Goal: Complete application form

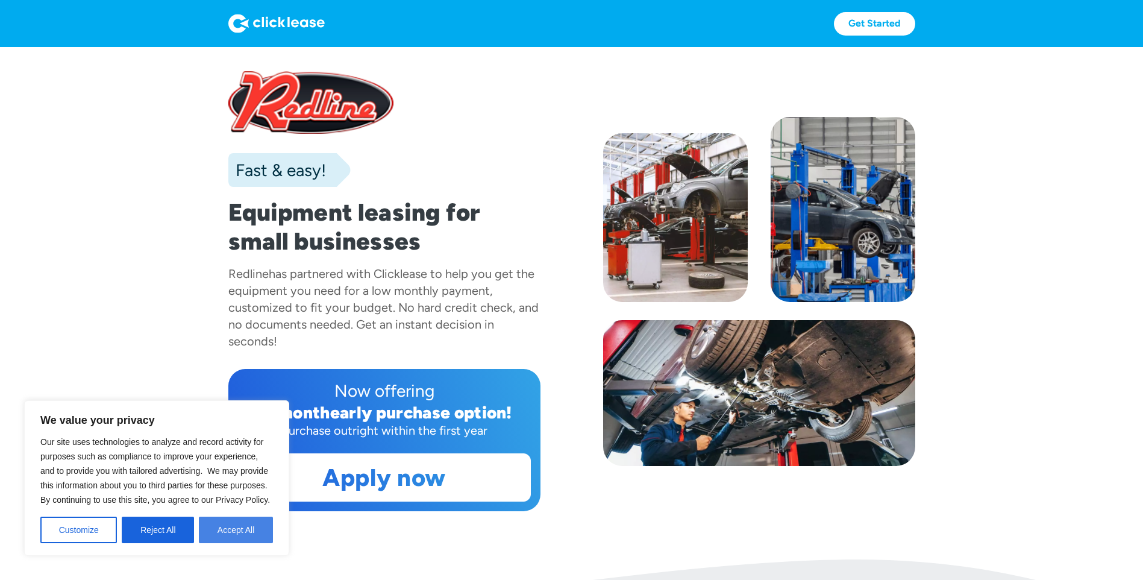
click at [231, 528] on button "Accept All" at bounding box center [236, 529] width 74 height 27
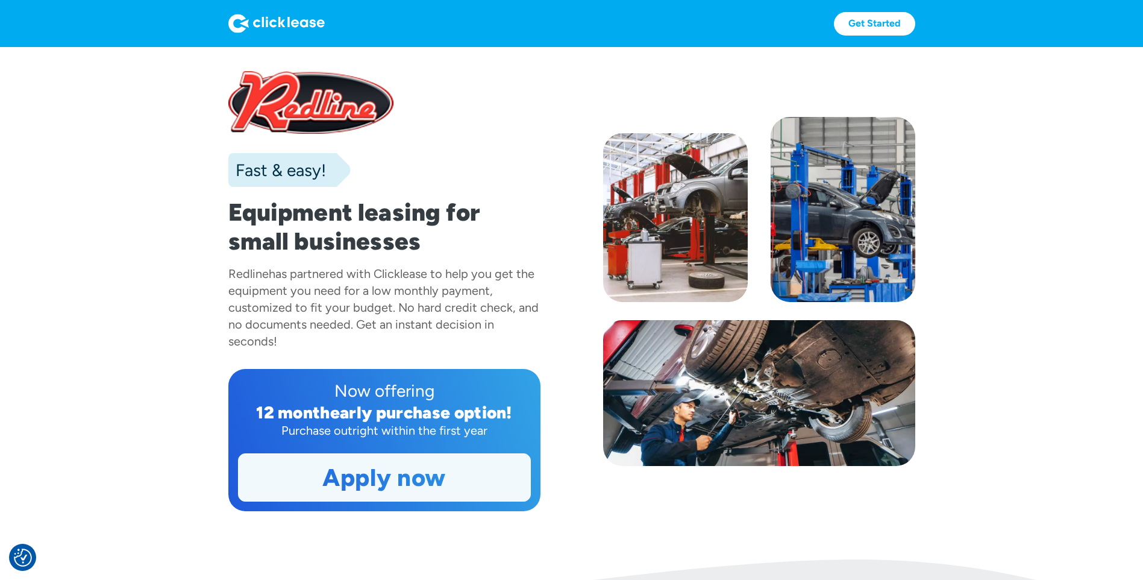
click at [398, 476] on link "Apply now" at bounding box center [385, 477] width 292 height 47
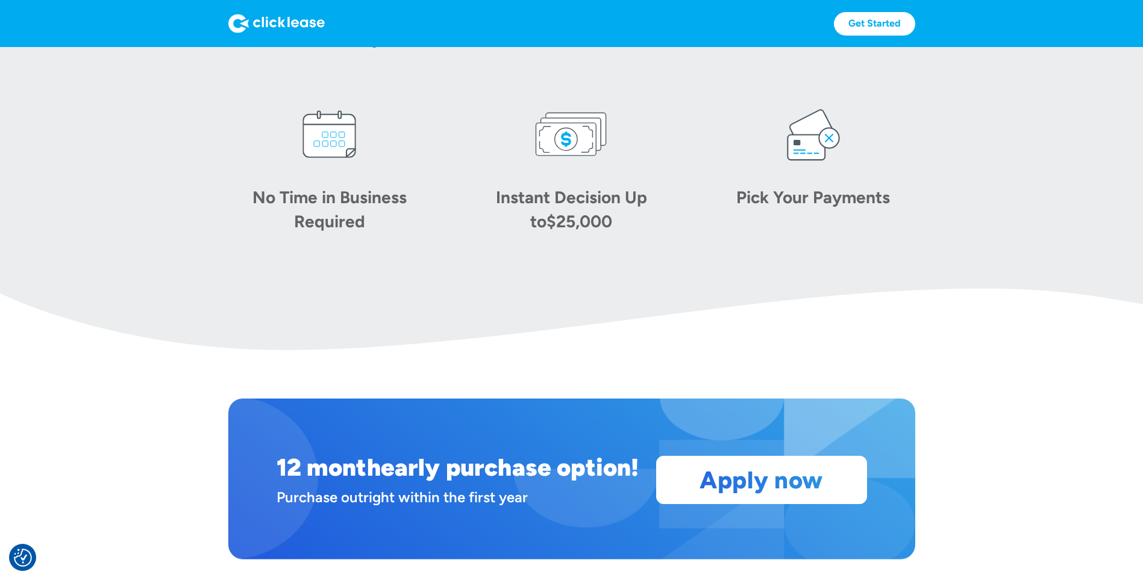
scroll to position [759, 0]
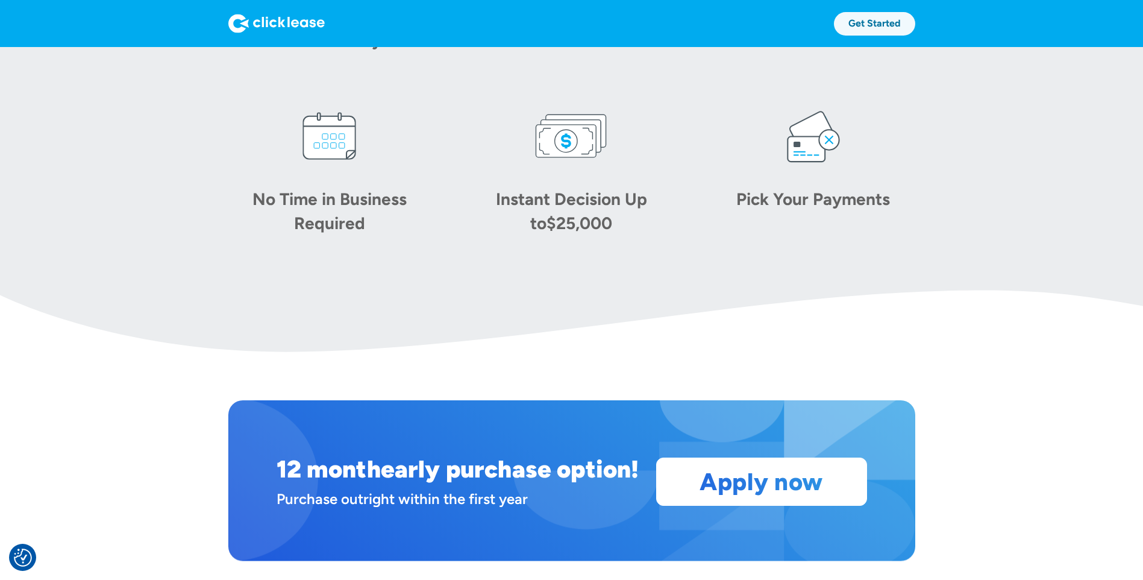
click at [884, 19] on link "Get Started" at bounding box center [874, 23] width 81 height 23
